Goal: Check status: Check status

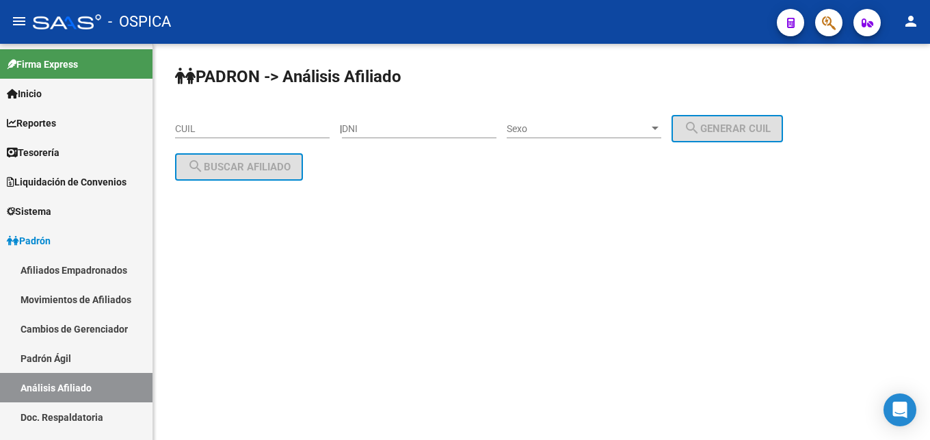
click at [411, 124] on input "DNI" at bounding box center [419, 129] width 155 height 12
click at [370, 124] on input "DNI" at bounding box center [419, 129] width 155 height 12
click at [387, 127] on input "30016.159" at bounding box center [419, 129] width 155 height 12
type input "30016159"
click at [591, 124] on span "Sexo" at bounding box center [578, 129] width 142 height 12
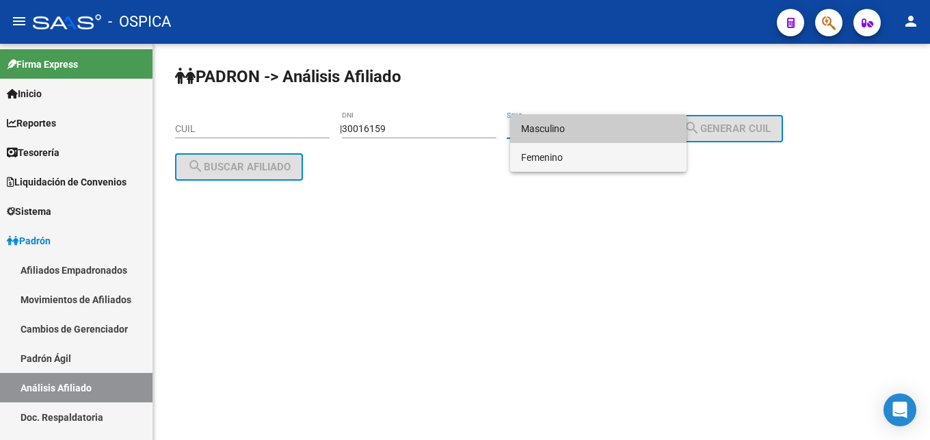
click at [571, 153] on span "Femenino" at bounding box center [598, 157] width 155 height 29
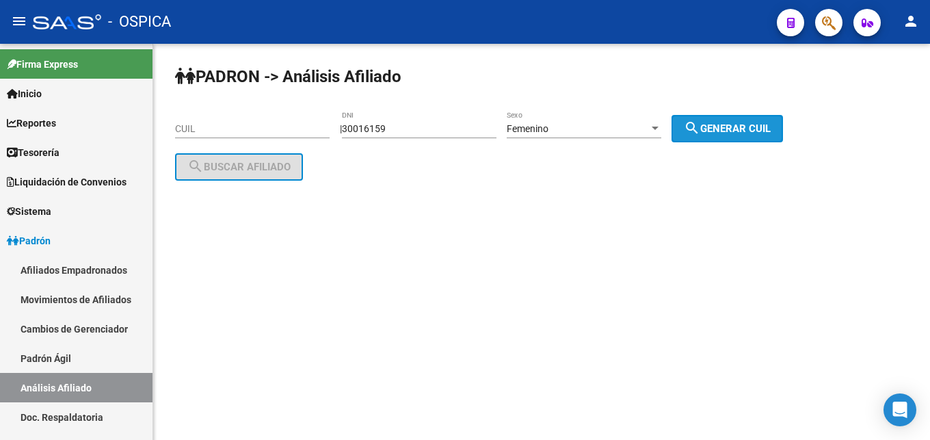
click at [700, 124] on mat-icon "search" at bounding box center [692, 128] width 16 height 16
type input "27-30016159-1"
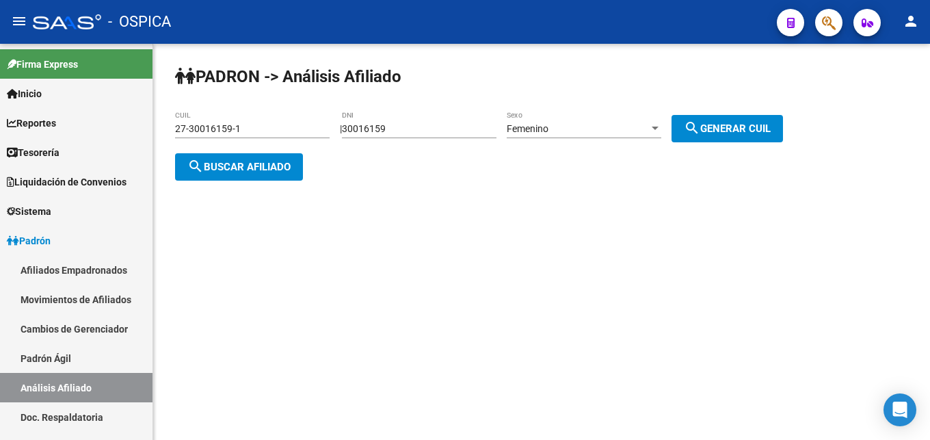
click at [224, 167] on span "search Buscar afiliado" at bounding box center [238, 167] width 103 height 12
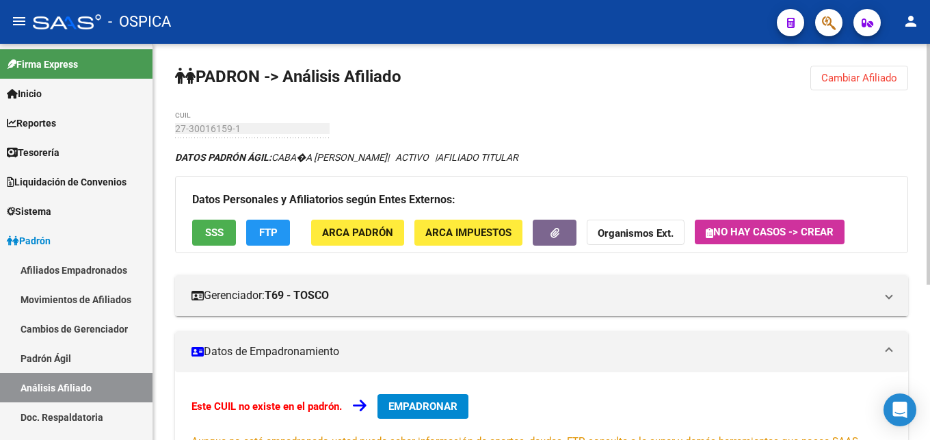
scroll to position [255, 0]
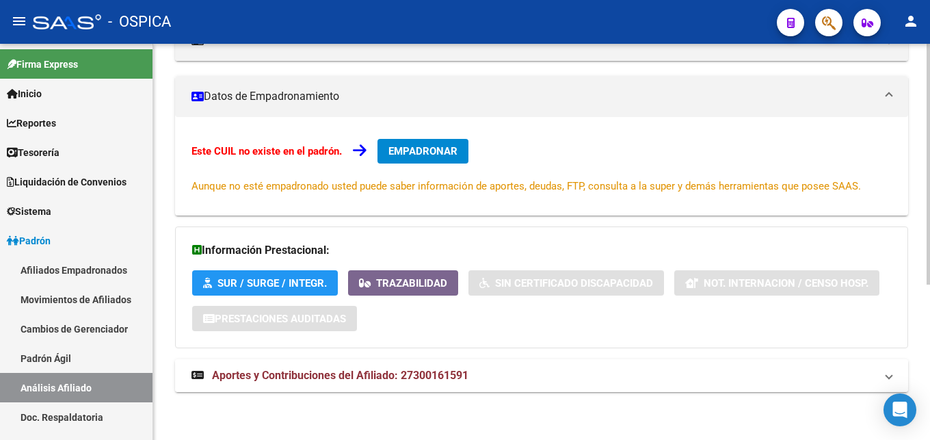
click at [365, 375] on span "Aportes y Contribuciones del Afiliado: 27300161591" at bounding box center [340, 375] width 256 height 13
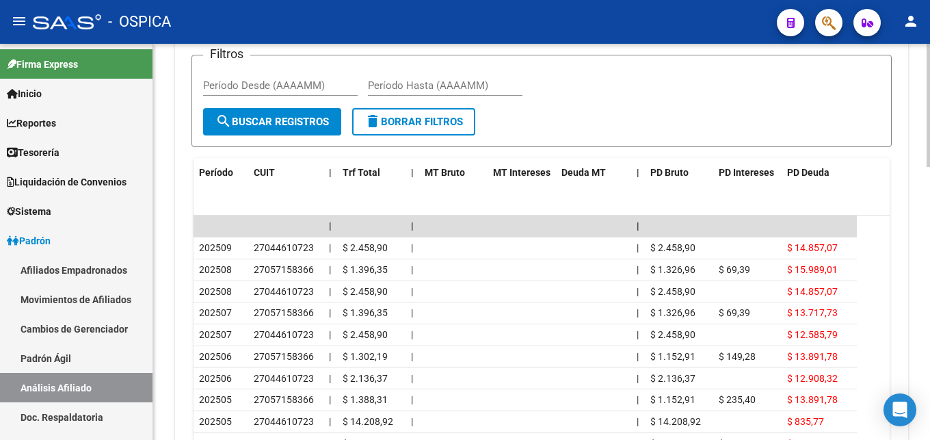
scroll to position [813, 0]
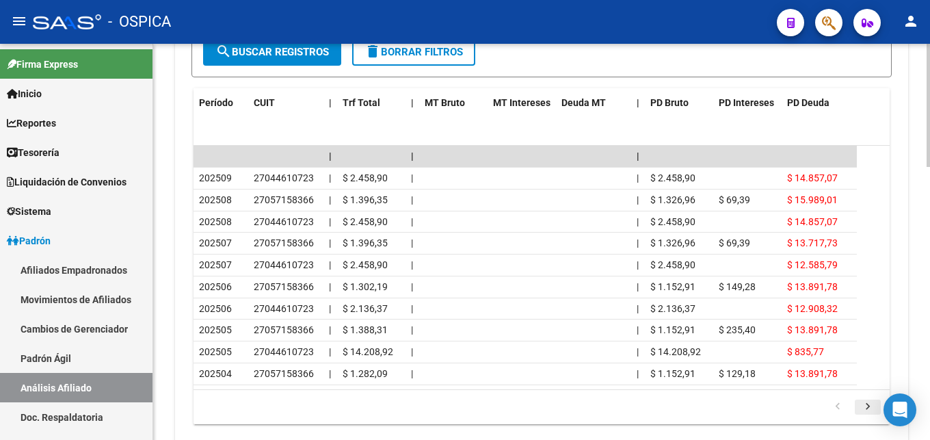
click at [861, 407] on icon "go to next page" at bounding box center [868, 408] width 18 height 16
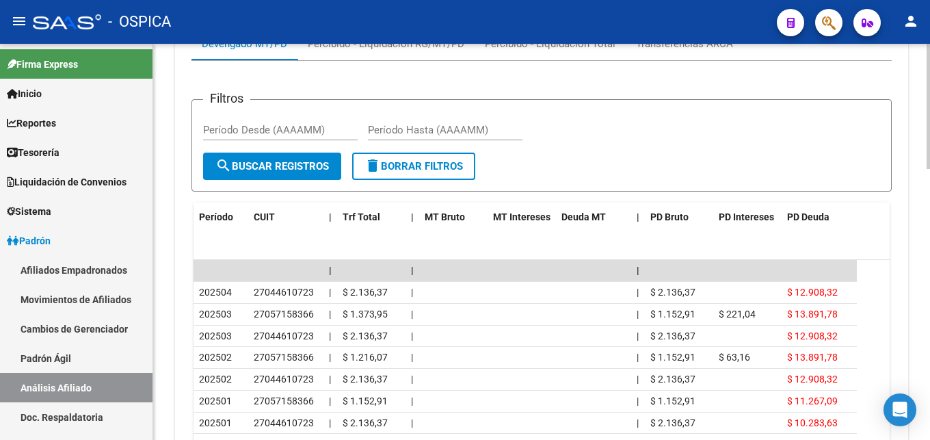
scroll to position [604, 0]
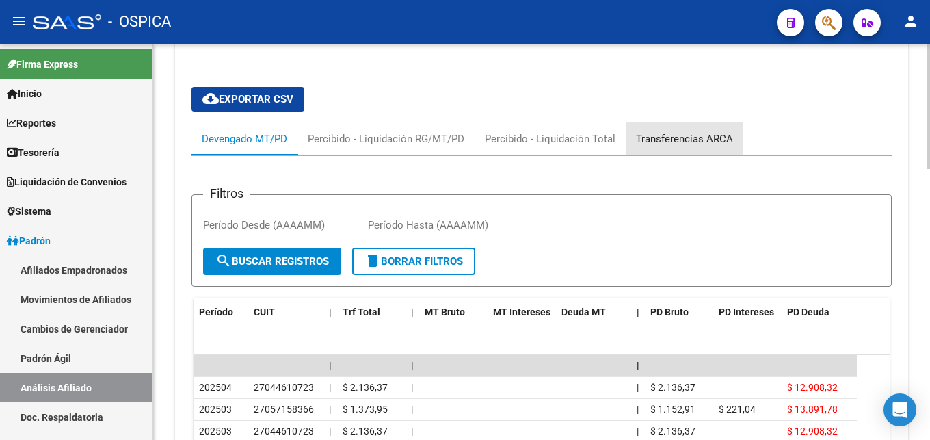
click at [706, 133] on div "Transferencias ARCA" at bounding box center [684, 138] width 97 height 15
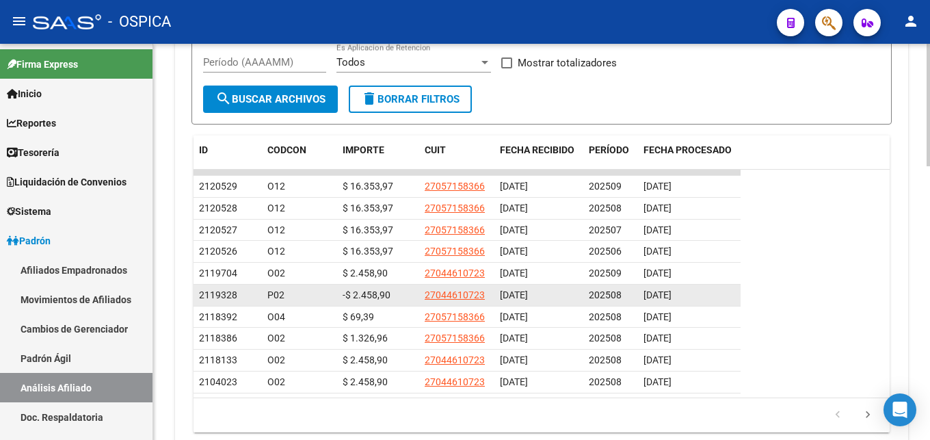
scroll to position [878, 0]
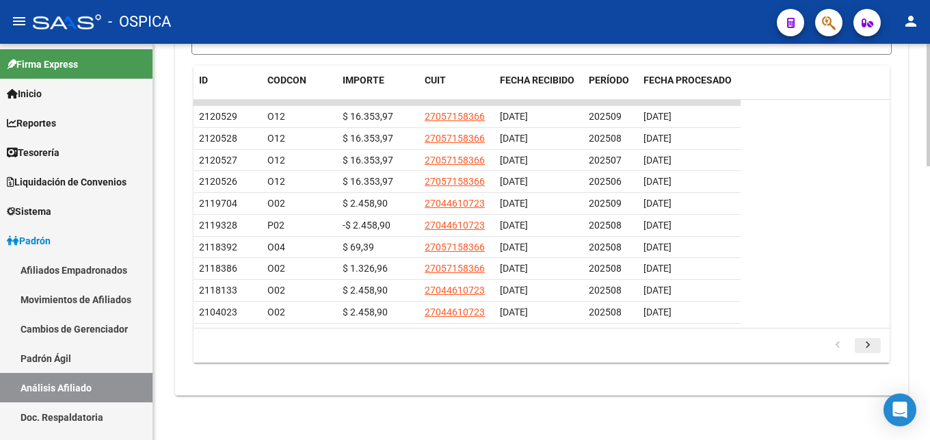
click at [857, 346] on link "go to next page" at bounding box center [868, 345] width 26 height 15
click at [861, 343] on icon "go to next page" at bounding box center [868, 346] width 18 height 16
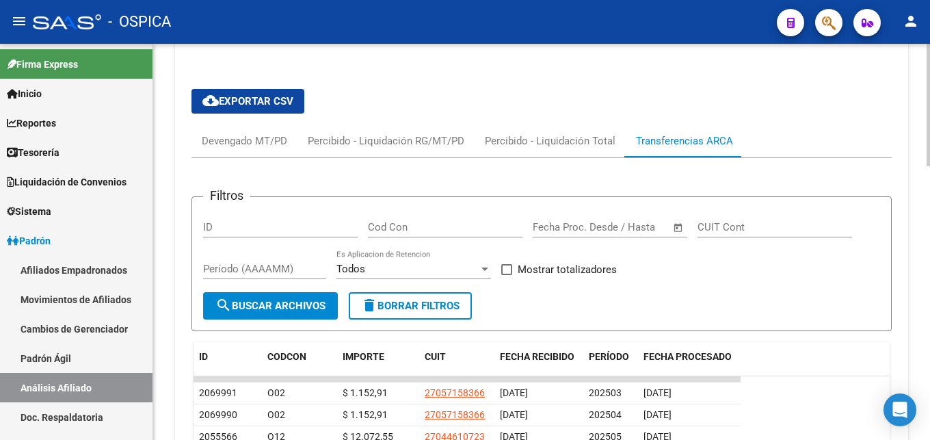
scroll to position [599, 0]
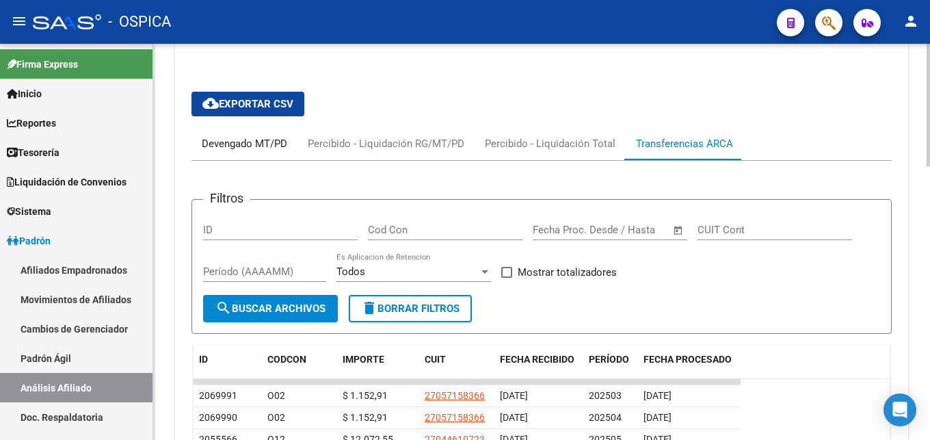
click at [226, 141] on div "Devengado MT/PD" at bounding box center [244, 143] width 85 height 15
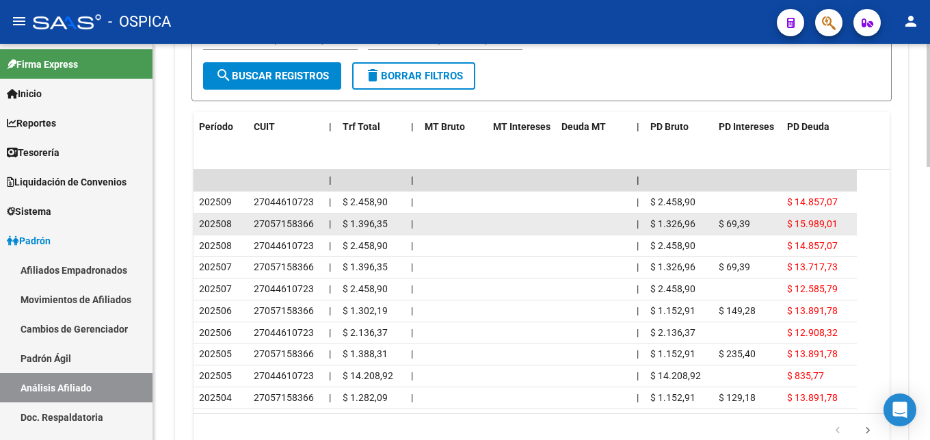
scroll to position [808, 0]
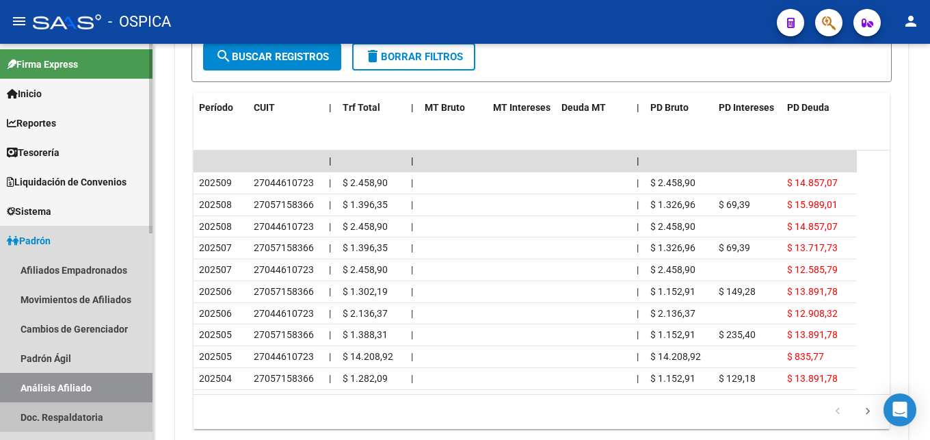
drag, startPoint x: 86, startPoint y: 410, endPoint x: 118, endPoint y: 384, distance: 40.4
click at [86, 410] on link "Doc. Respaldatoria" at bounding box center [76, 416] width 152 height 29
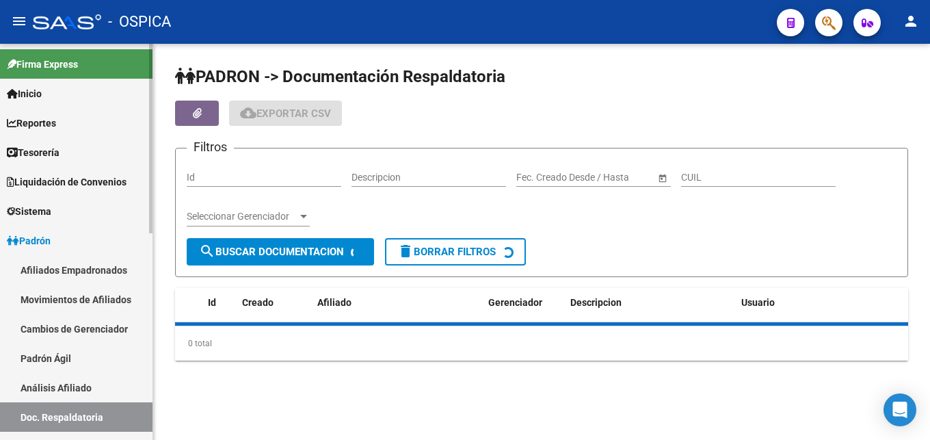
click at [116, 384] on link "Análisis Afiliado" at bounding box center [76, 387] width 152 height 29
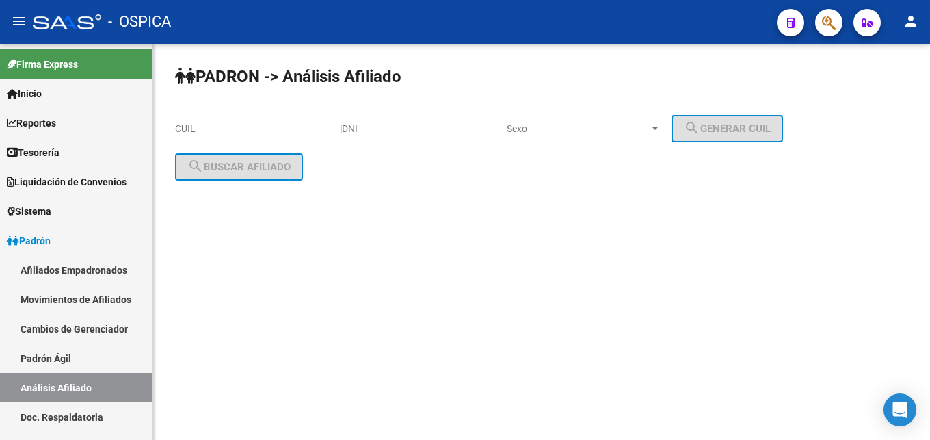
click at [198, 129] on input "CUIL" at bounding box center [252, 129] width 155 height 12
paste input "20-25807592-8"
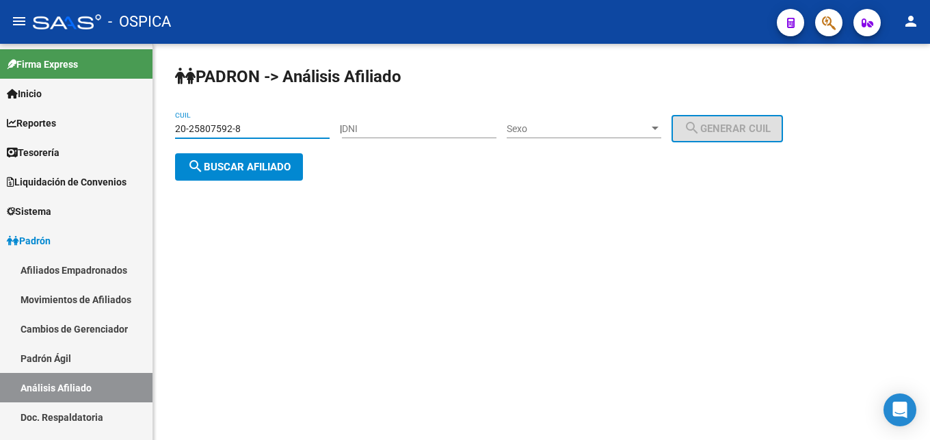
type input "20-25807592-8"
click at [240, 172] on span "search Buscar afiliado" at bounding box center [238, 167] width 103 height 12
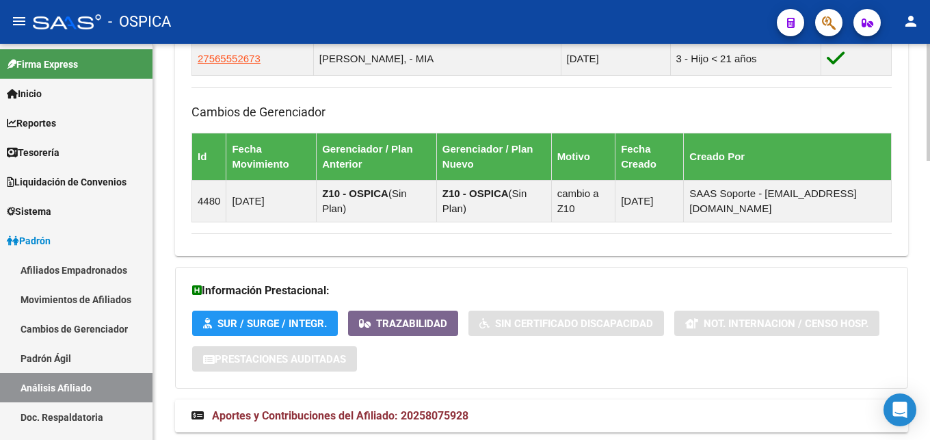
scroll to position [947, 0]
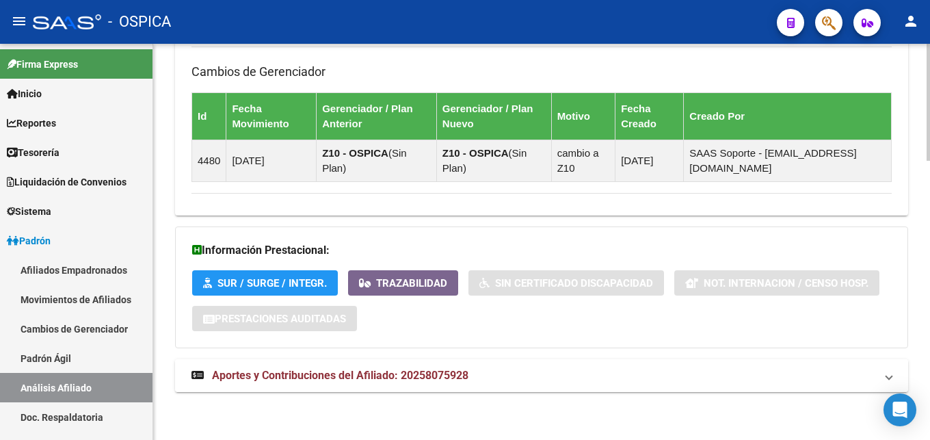
click at [353, 377] on span "Aportes y Contribuciones del Afiliado: 20258075928" at bounding box center [340, 375] width 256 height 13
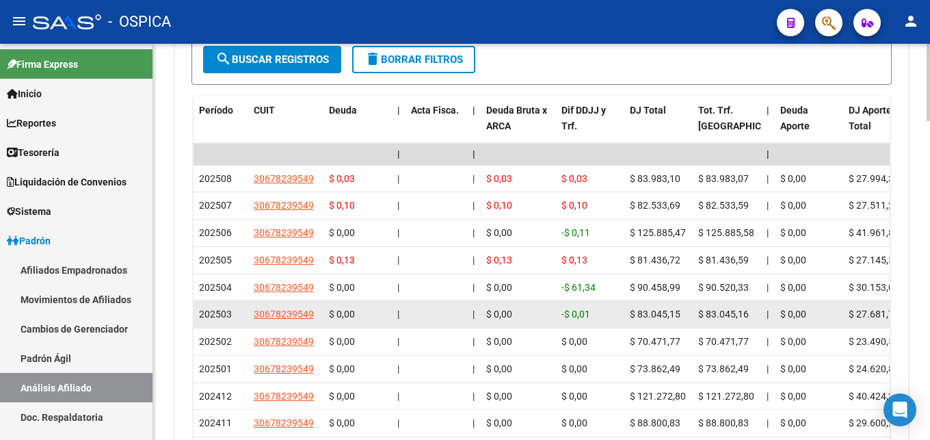
scroll to position [1515, 0]
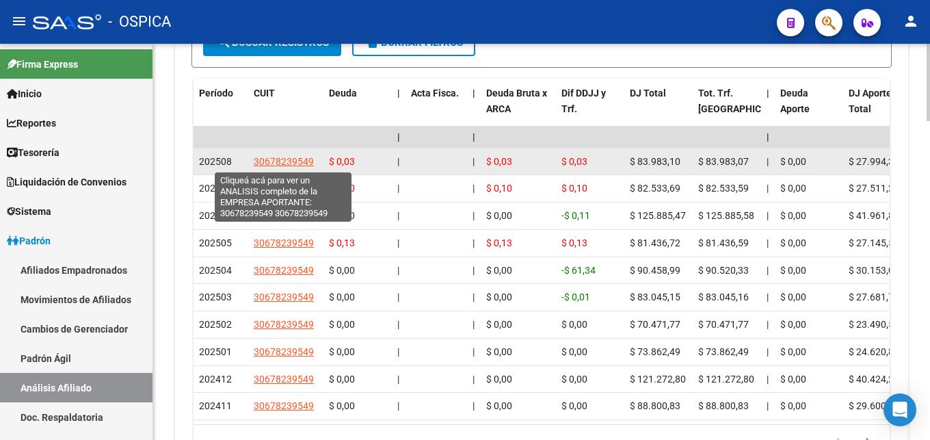
click at [289, 164] on span "30678239549" at bounding box center [284, 161] width 60 height 11
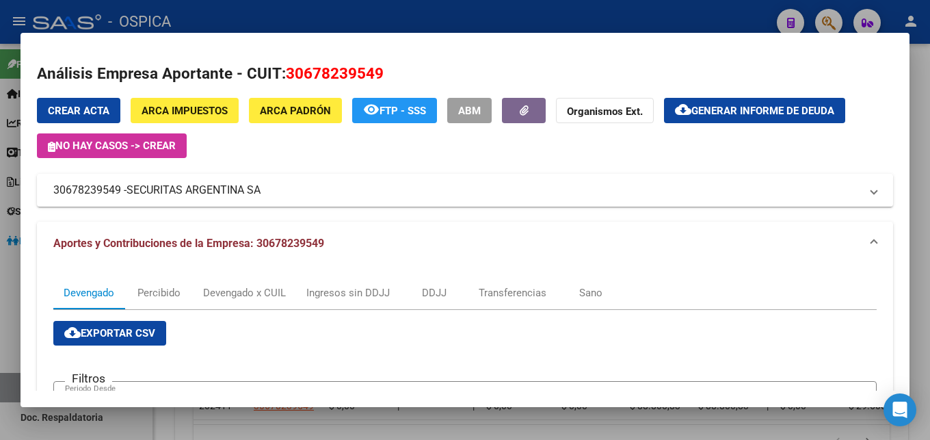
click at [300, 114] on span "ARCA Padrón" at bounding box center [295, 111] width 71 height 12
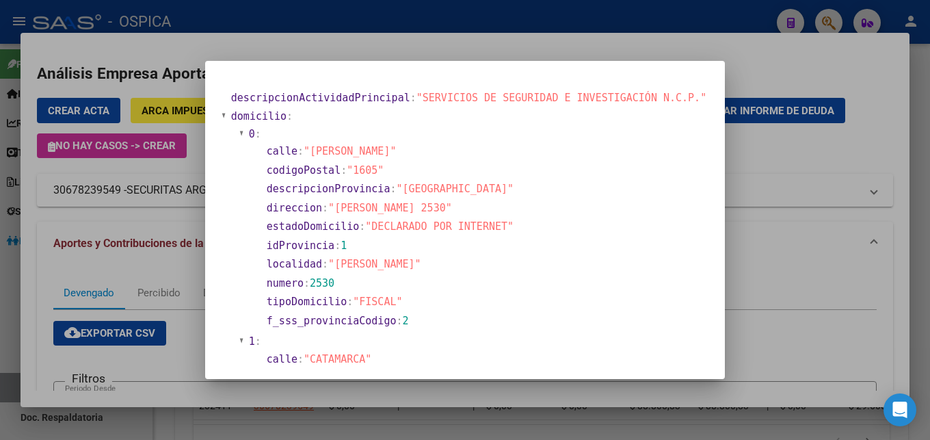
click at [414, 46] on div at bounding box center [465, 220] width 930 height 440
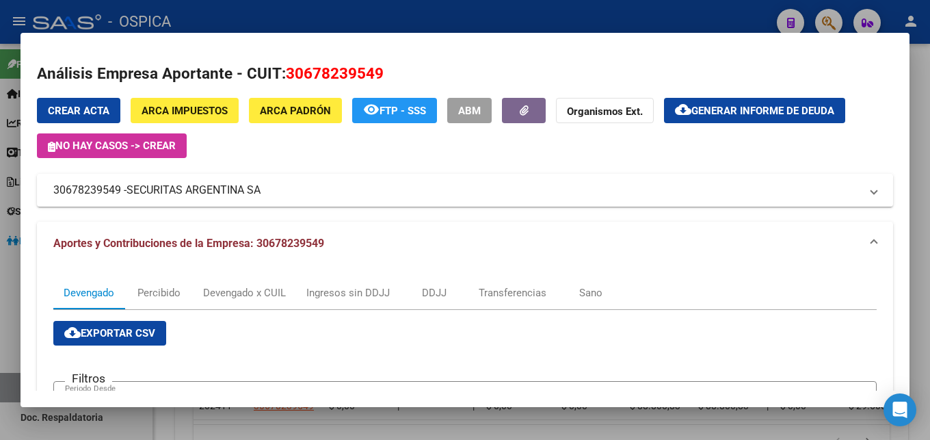
click at [376, 23] on div at bounding box center [465, 220] width 930 height 440
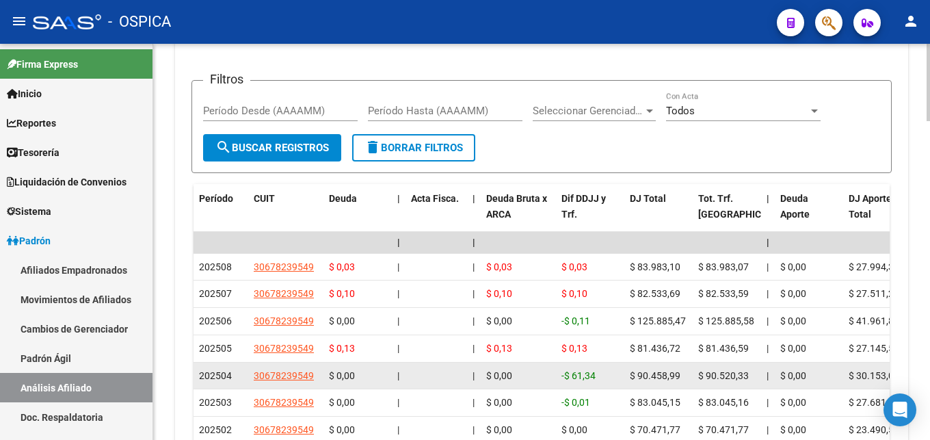
scroll to position [1445, 0]
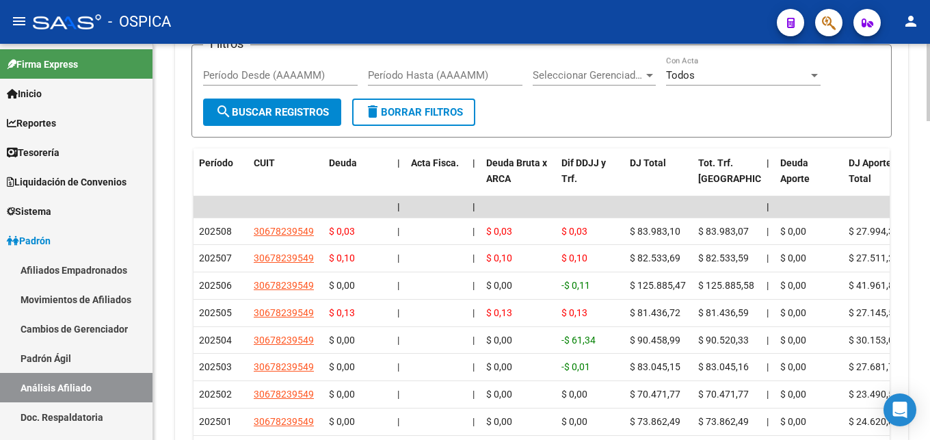
click at [53, 358] on link "Padrón Ágil" at bounding box center [76, 357] width 152 height 29
click at [67, 360] on link "Padrón Ágil" at bounding box center [76, 357] width 152 height 29
click at [69, 362] on link "Padrón Ágil" at bounding box center [76, 357] width 152 height 29
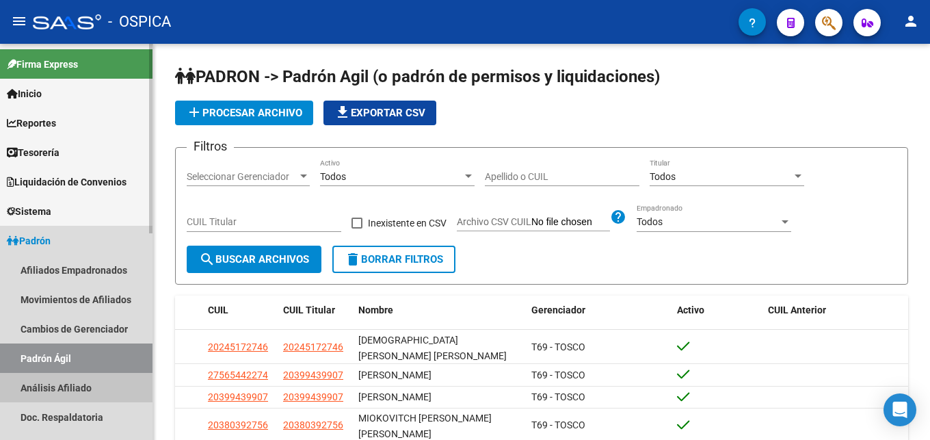
click at [42, 386] on link "Análisis Afiliado" at bounding box center [76, 387] width 152 height 29
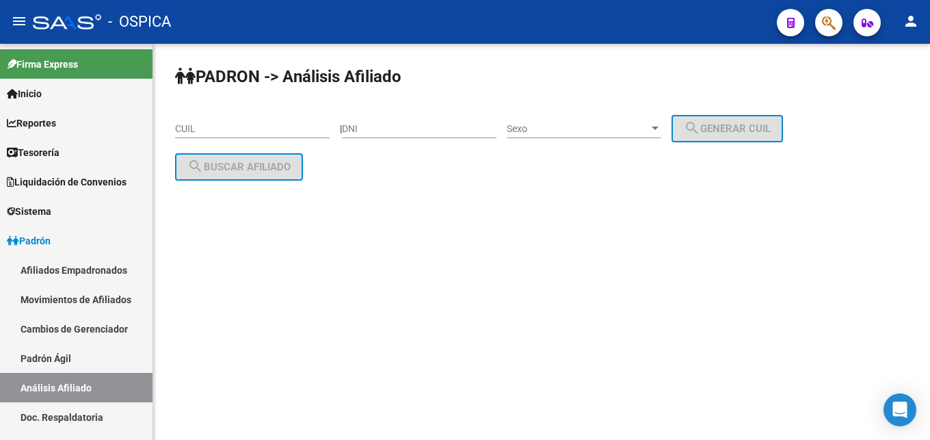
drag, startPoint x: 219, startPoint y: 125, endPoint x: 249, endPoint y: 160, distance: 46.1
click at [202, 215] on div "PADRON -> Análisis Afiliado CUIL | DNI Sexo Sexo search Generar CUIL search Bus…" at bounding box center [541, 134] width 777 height 181
paste input "20-32993258-4"
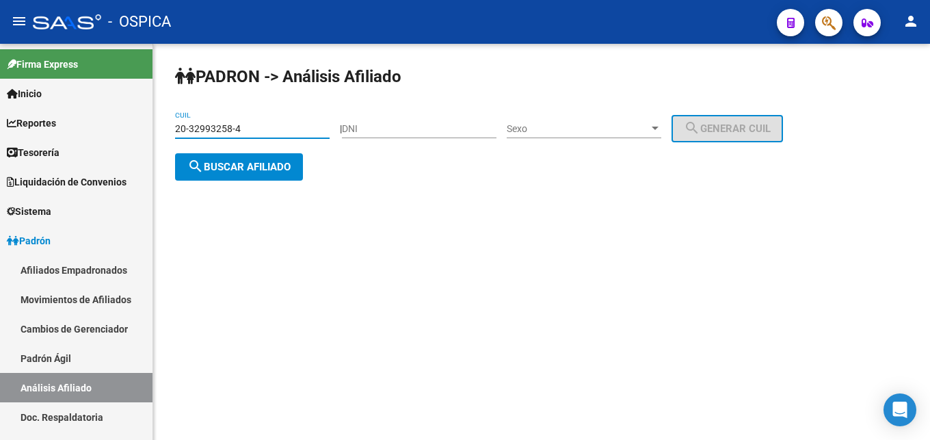
type input "20-32993258-4"
click at [235, 176] on button "search Buscar afiliado" at bounding box center [239, 166] width 128 height 27
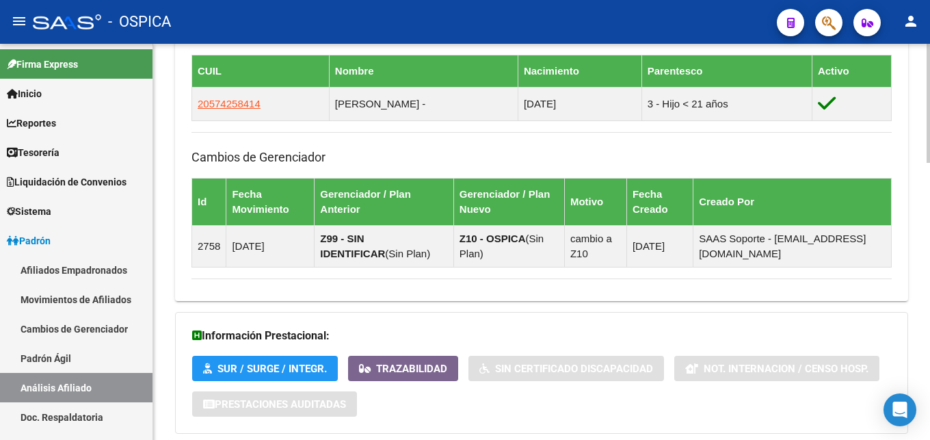
scroll to position [922, 0]
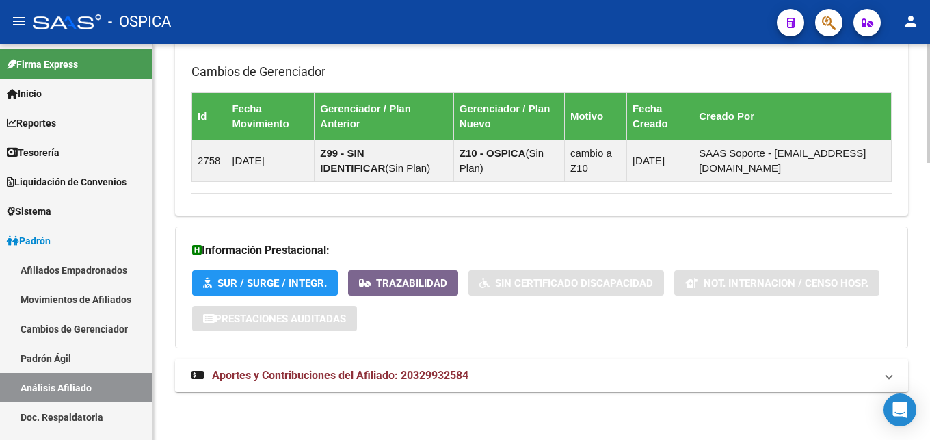
click at [330, 377] on span "Aportes y Contribuciones del Afiliado: 20329932584" at bounding box center [340, 375] width 256 height 13
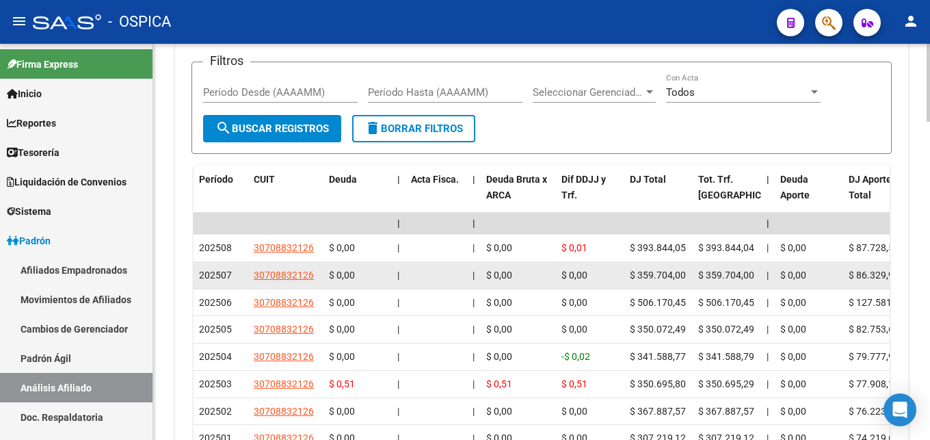
scroll to position [1411, 0]
